Goal: Entertainment & Leisure: Consume media (video, audio)

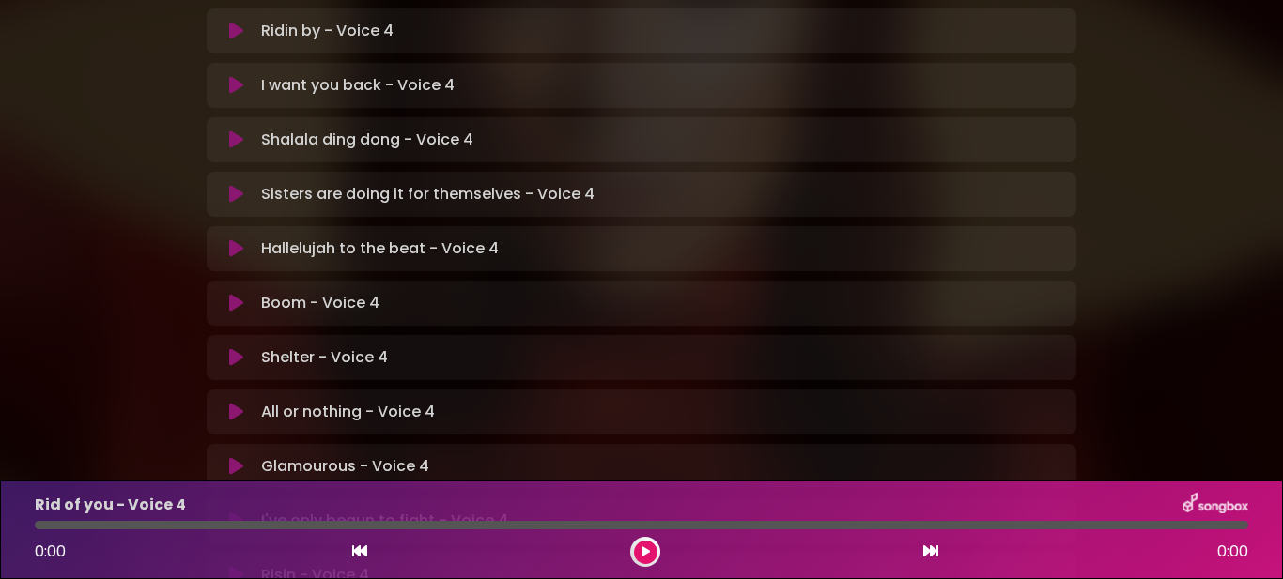
scroll to position [631, 0]
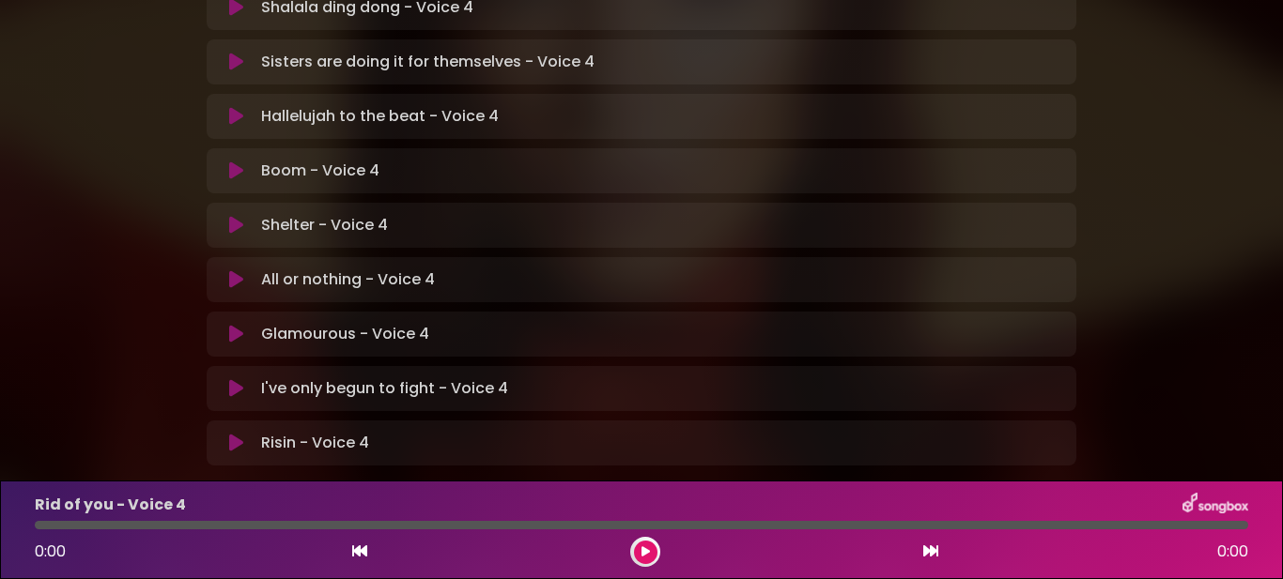
click at [229, 379] on icon at bounding box center [236, 388] width 14 height 19
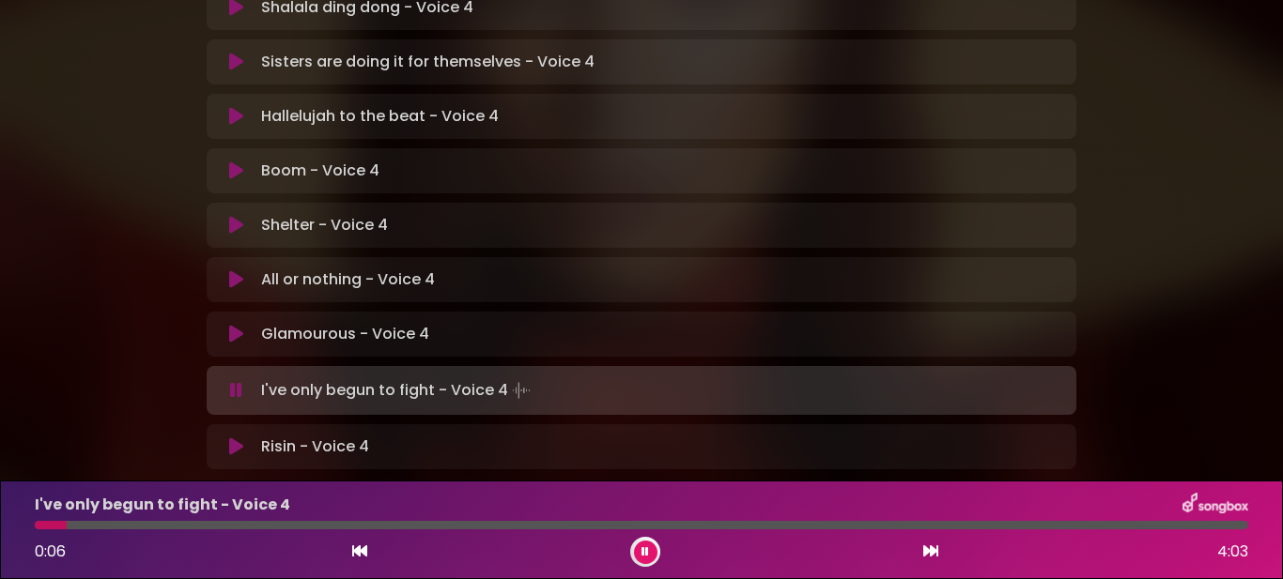
click at [67, 528] on div at bounding box center [51, 525] width 32 height 8
drag, startPoint x: 67, startPoint y: 528, endPoint x: 0, endPoint y: 525, distance: 66.7
click at [0, 525] on div "I've only begun to fight - Voice 4 0:00 4:03" at bounding box center [641, 530] width 1283 height 99
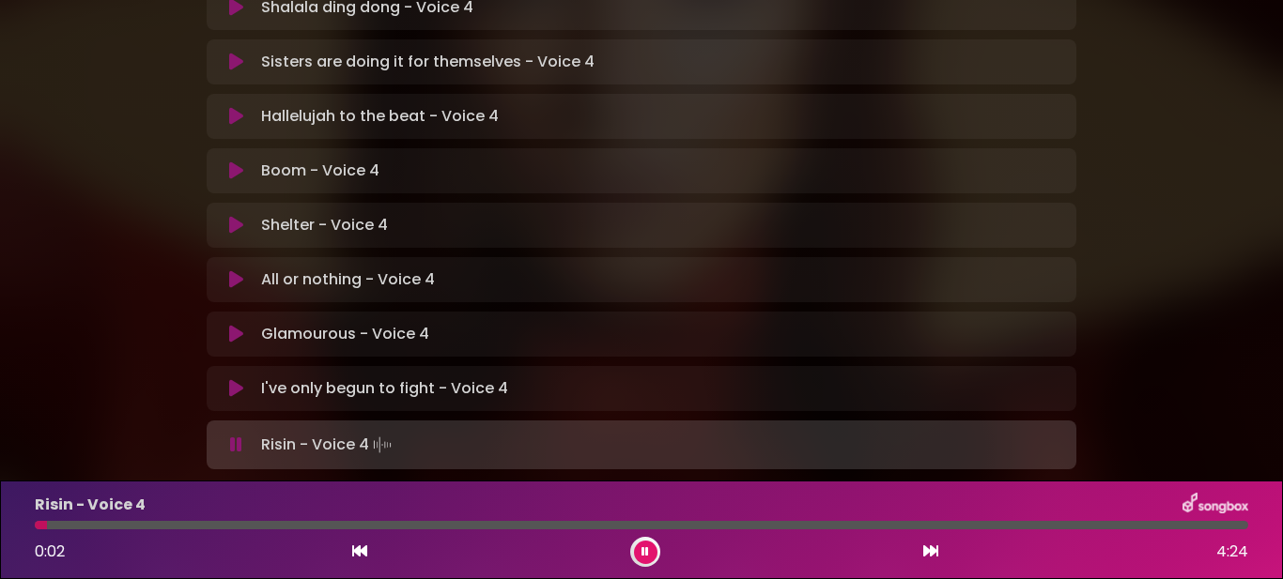
click at [641, 551] on icon at bounding box center [645, 552] width 8 height 11
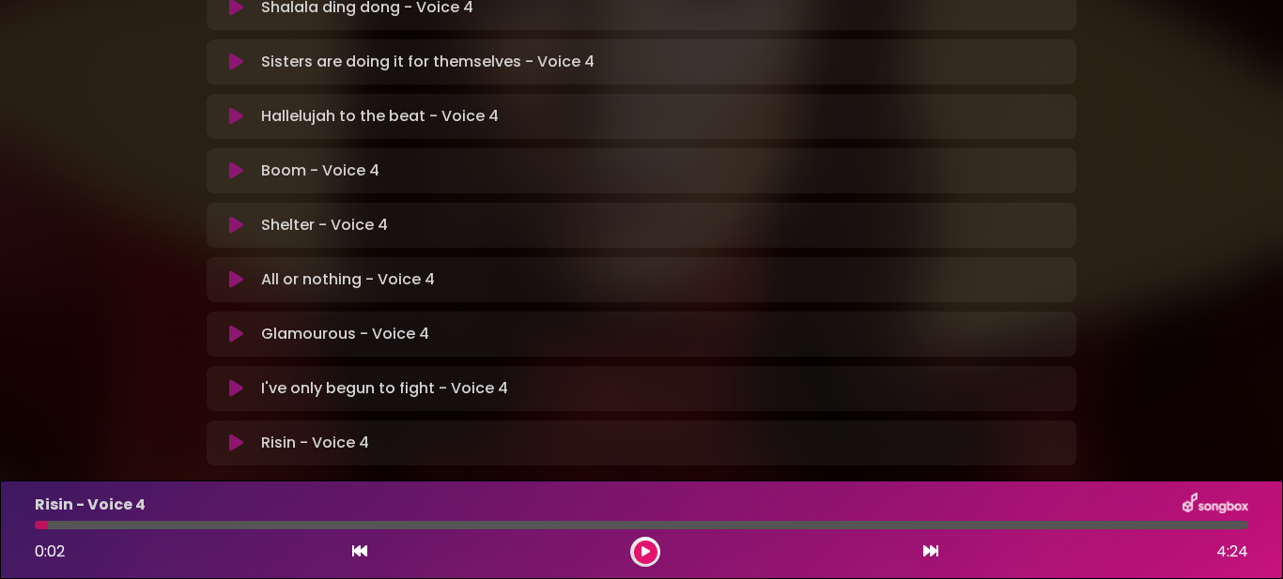
click at [234, 379] on icon at bounding box center [236, 388] width 14 height 19
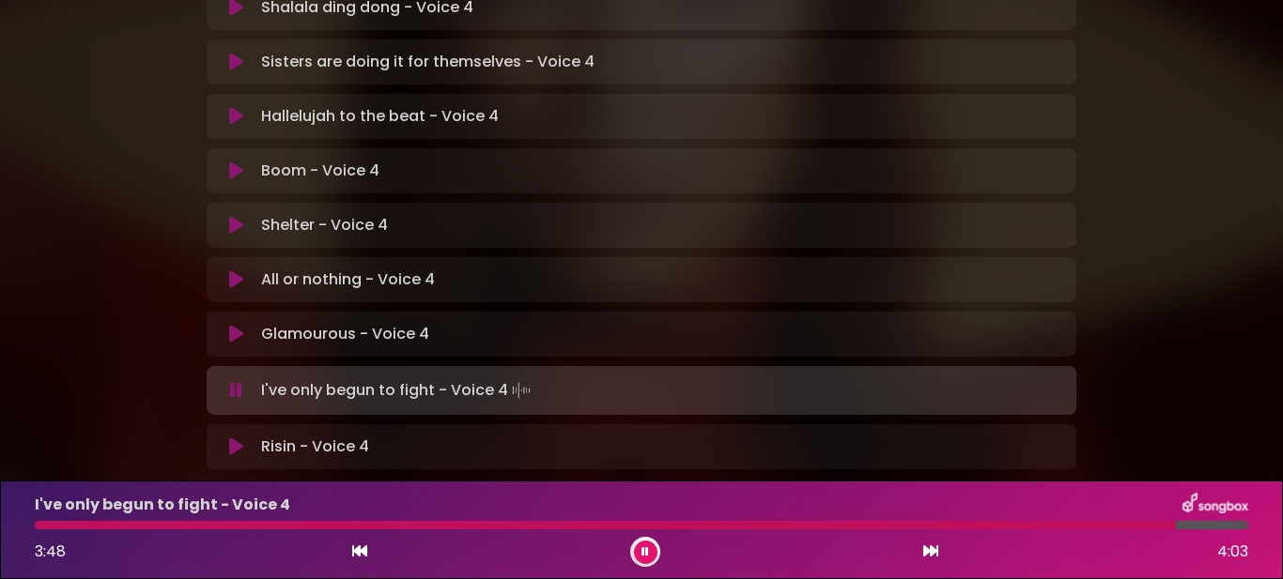
click at [214, 520] on div "I've only begun to fight - Voice 4 3:48 4:03" at bounding box center [641, 530] width 1236 height 74
click at [208, 525] on div at bounding box center [607, 525] width 1145 height 8
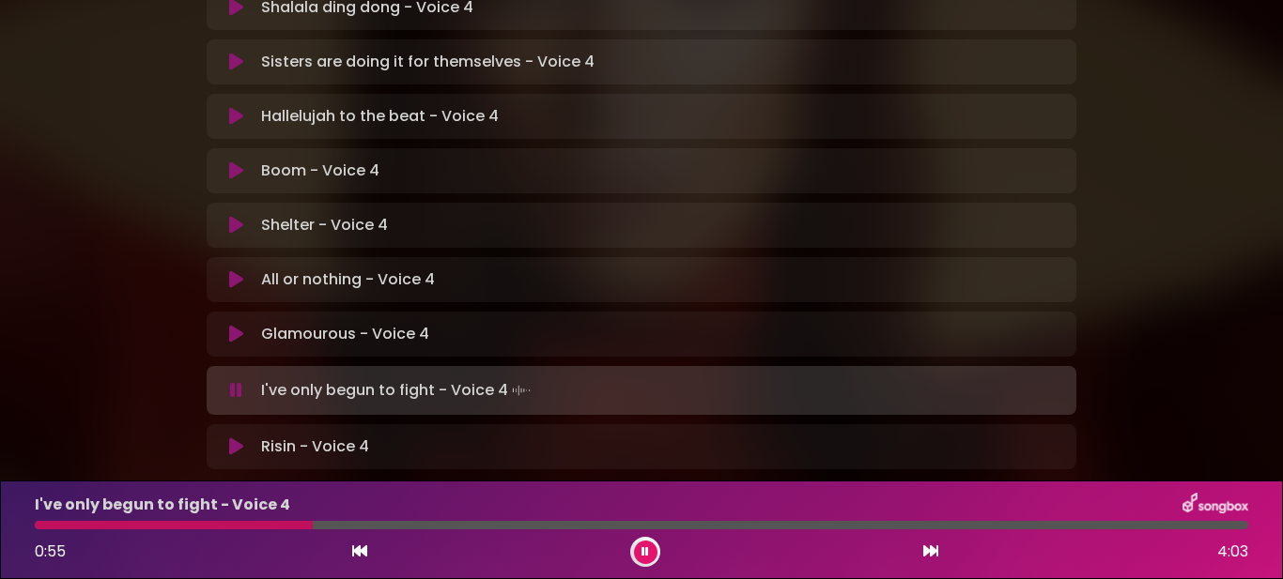
click at [891, 526] on div at bounding box center [641, 525] width 1213 height 8
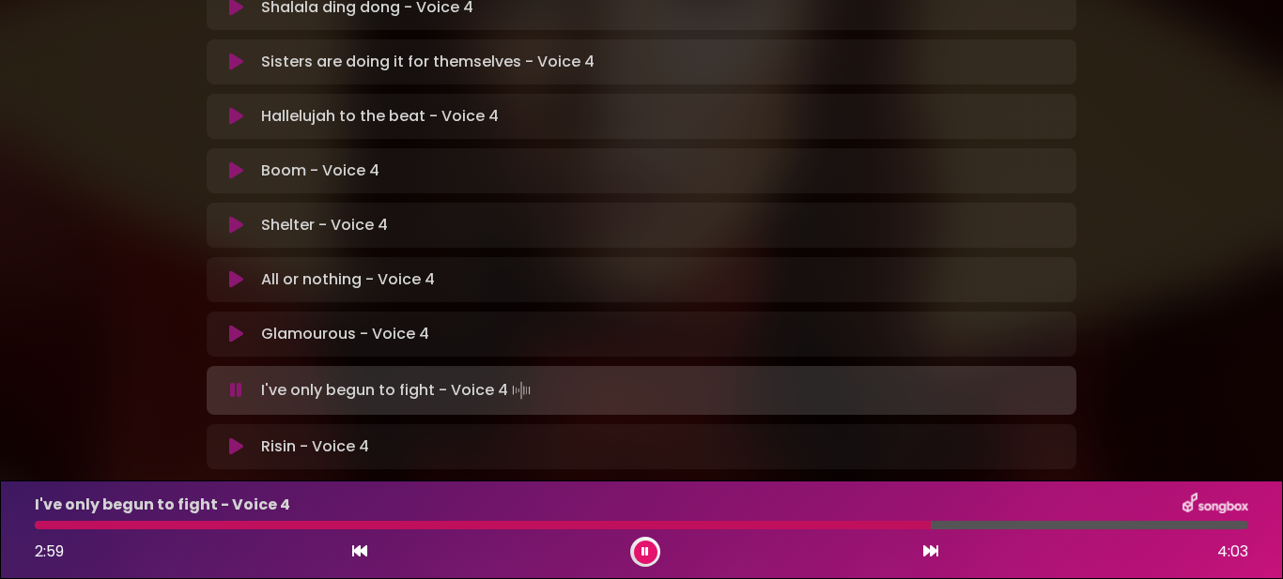
click at [1014, 522] on div at bounding box center [641, 525] width 1213 height 8
click at [226, 529] on div at bounding box center [567, 525] width 1064 height 8
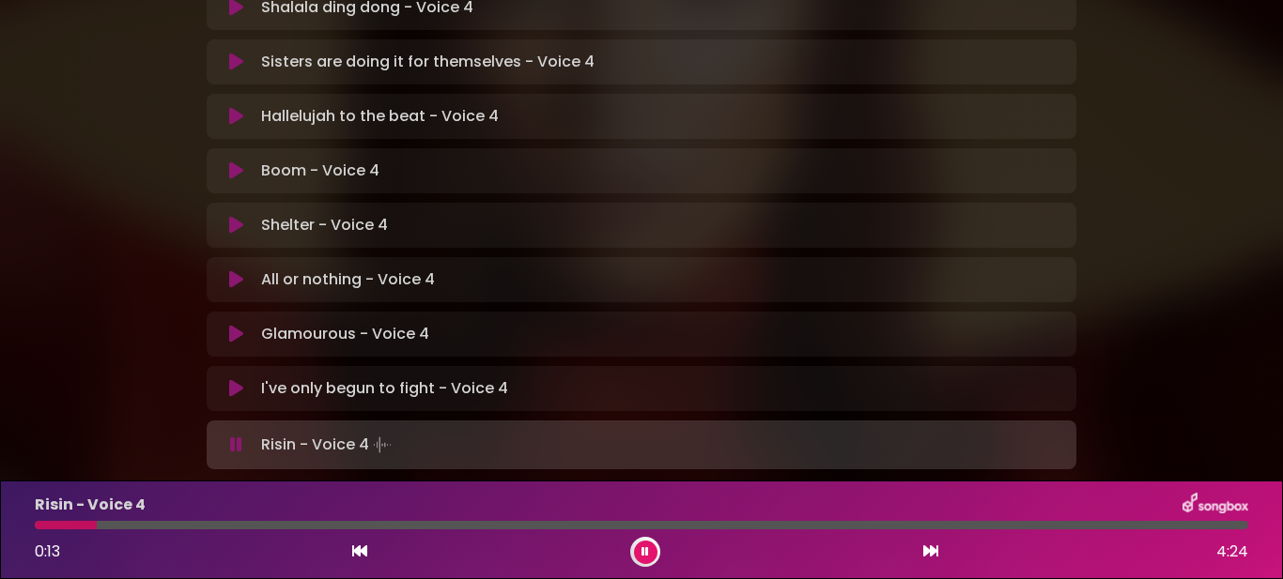
click at [645, 542] on button at bounding box center [645, 552] width 23 height 23
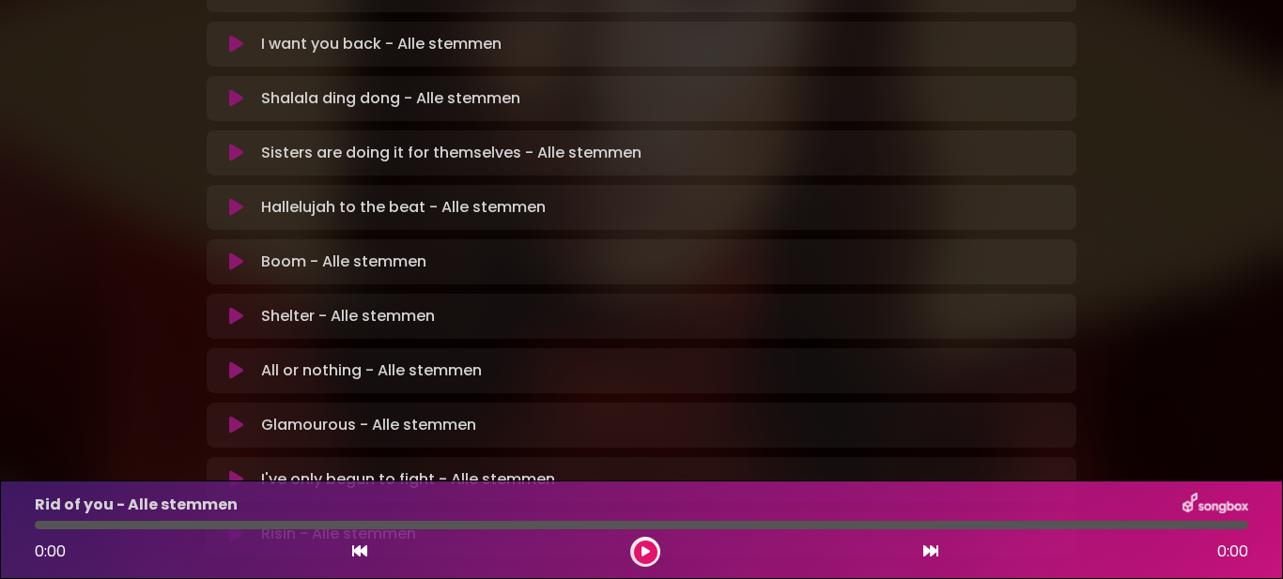
scroll to position [631, 0]
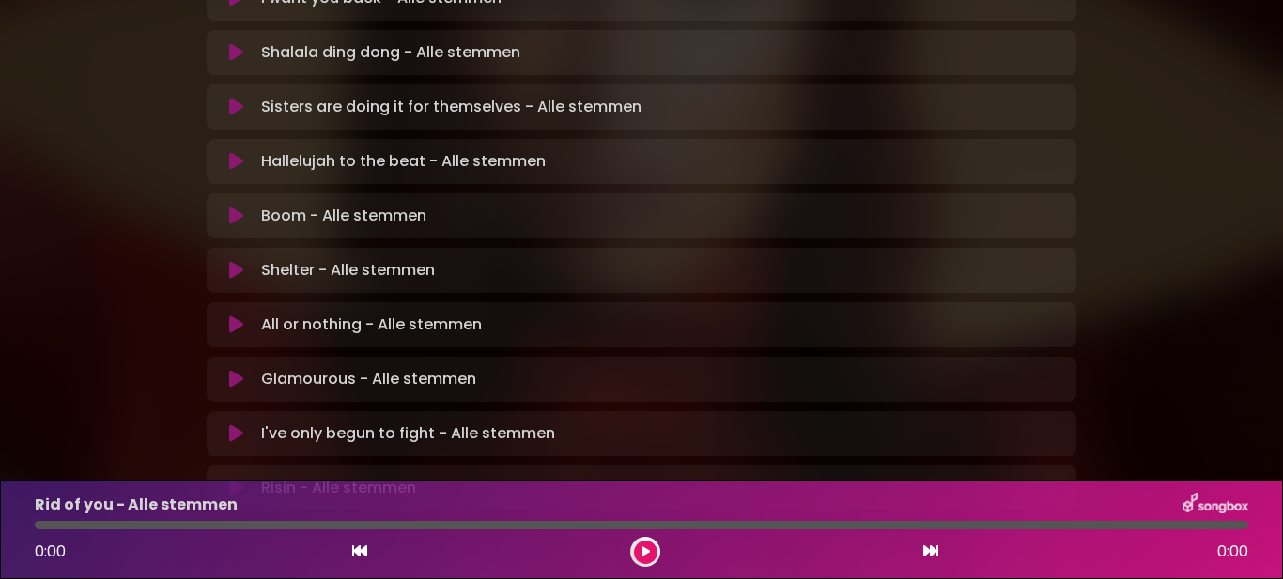
click at [224, 424] on button at bounding box center [236, 433] width 36 height 19
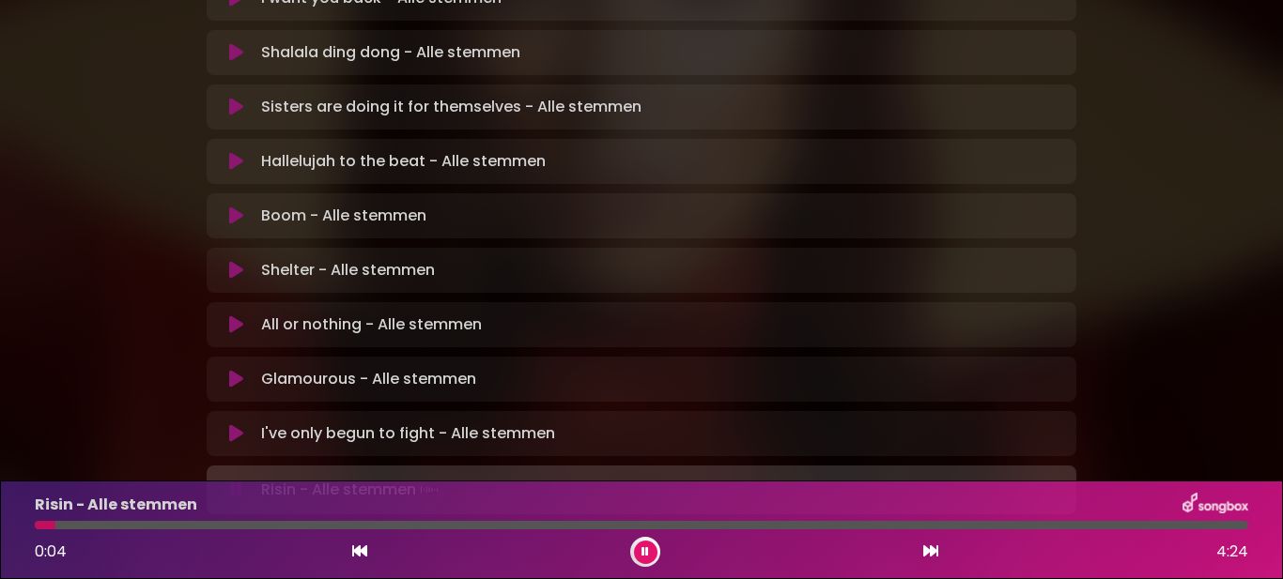
click at [647, 554] on icon at bounding box center [645, 552] width 8 height 11
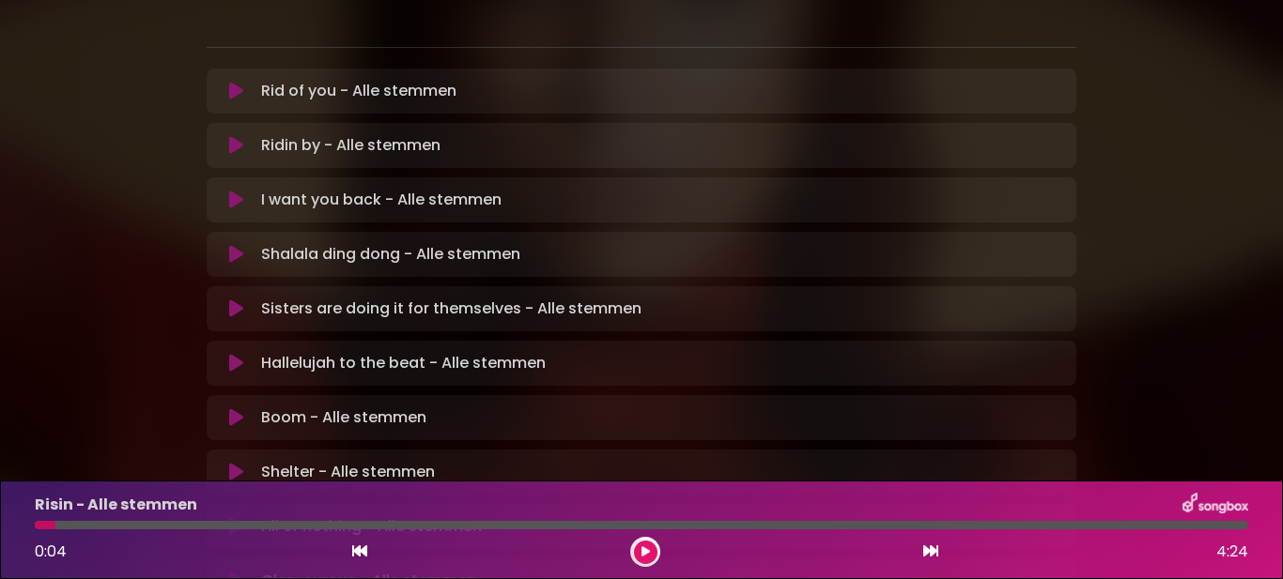
scroll to position [255, 0]
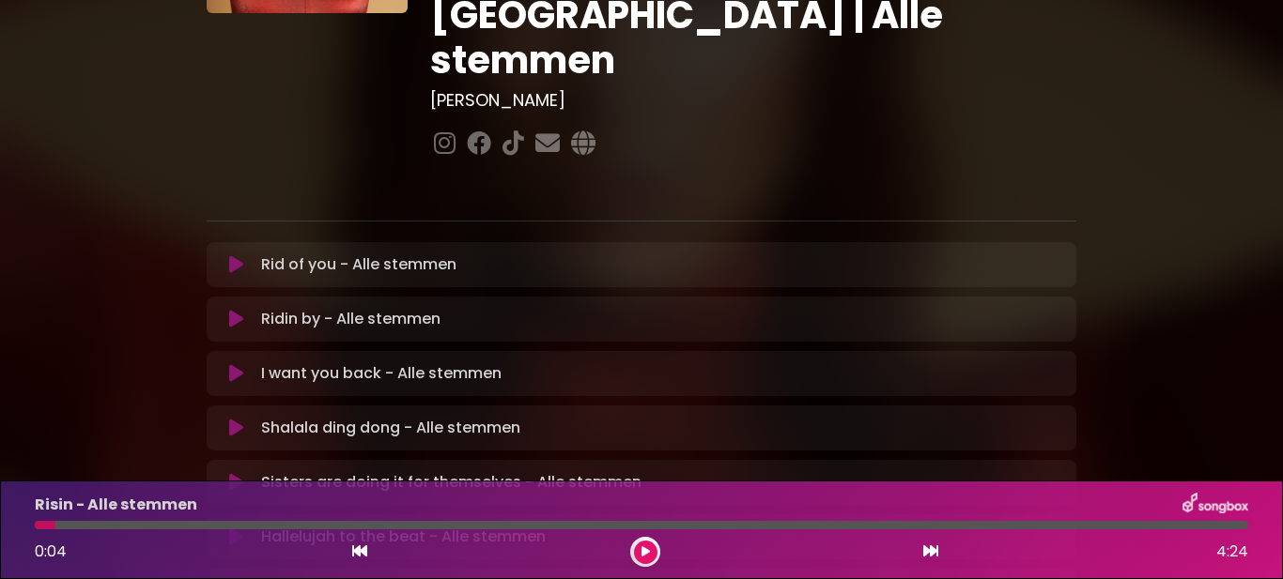
click at [233, 364] on icon at bounding box center [236, 373] width 14 height 19
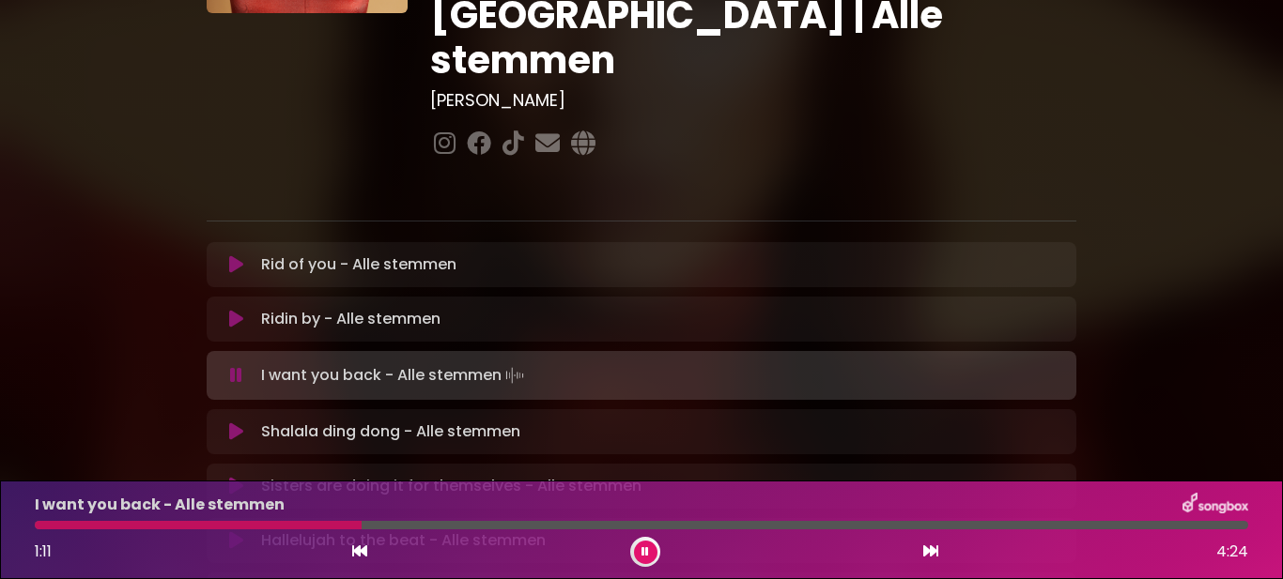
click at [256, 524] on div at bounding box center [198, 525] width 327 height 8
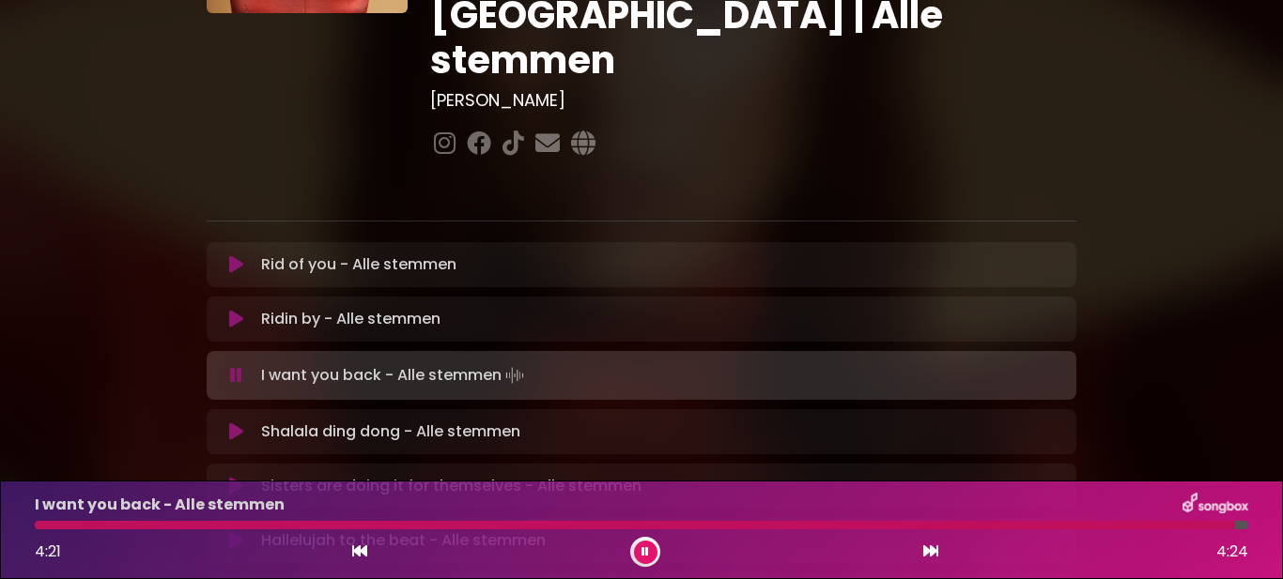
click at [52, 522] on div at bounding box center [635, 525] width 1200 height 8
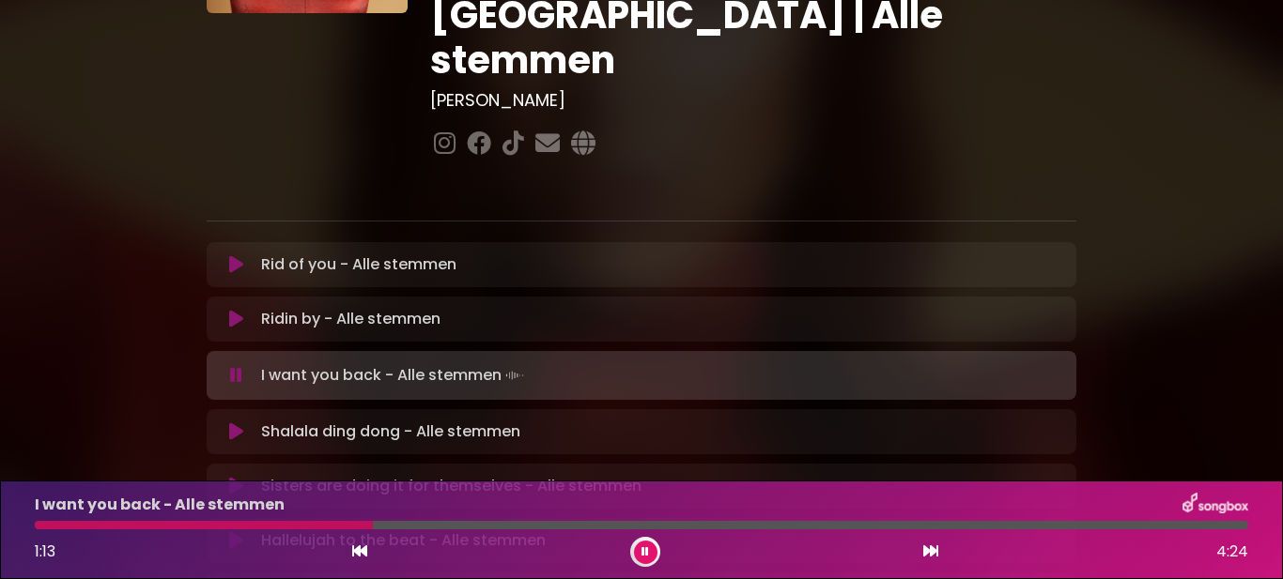
click at [178, 522] on div at bounding box center [204, 525] width 338 height 8
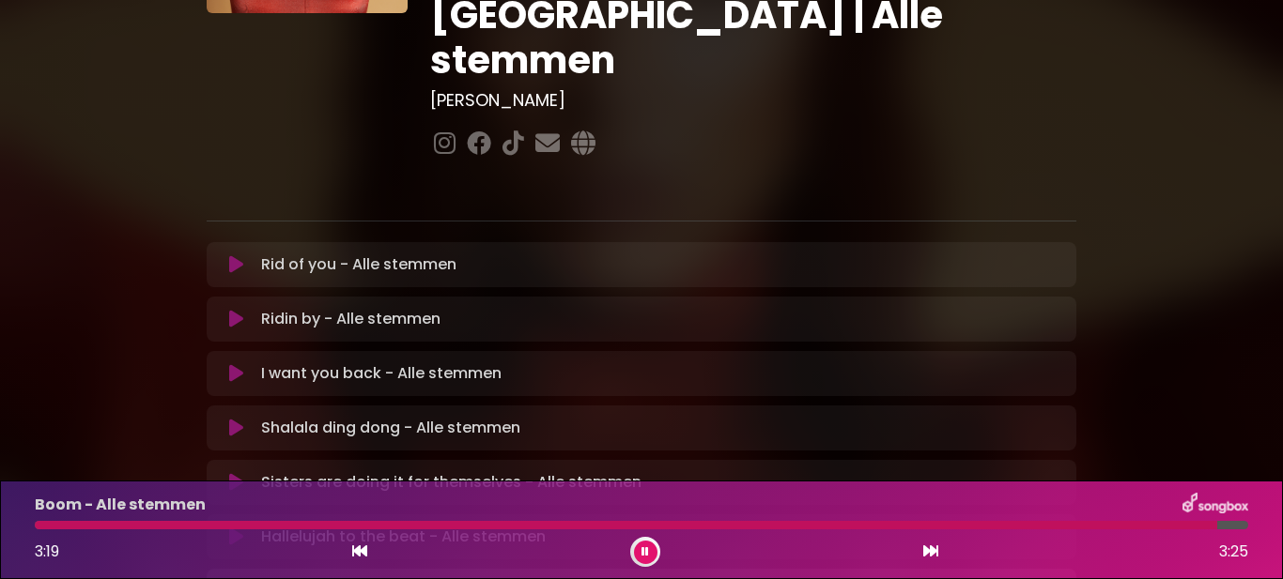
click at [646, 547] on icon at bounding box center [645, 552] width 8 height 11
